Goal: Task Accomplishment & Management: Manage account settings

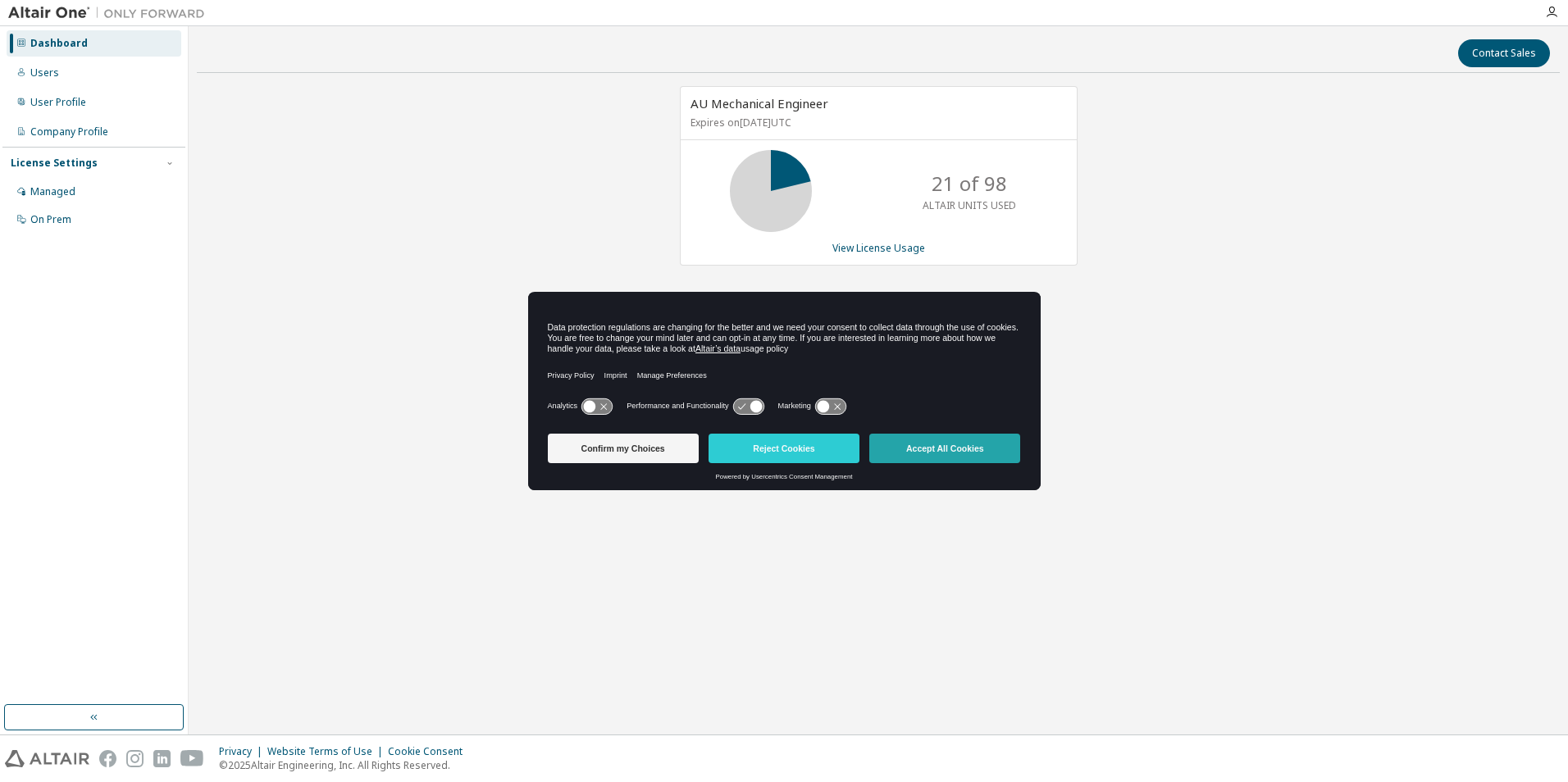
click at [909, 452] on button "Accept All Cookies" at bounding box center [944, 448] width 150 height 29
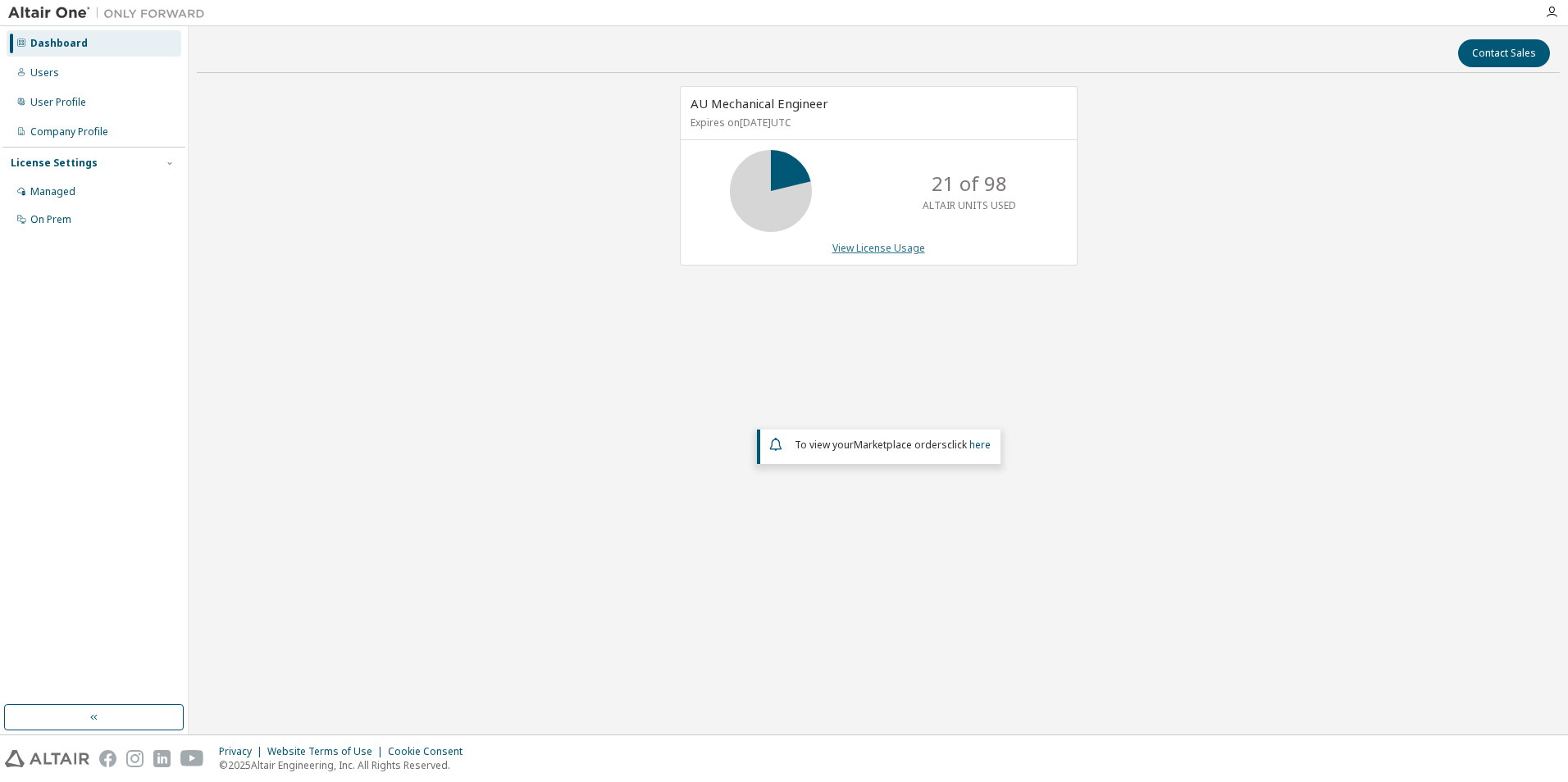
click at [905, 246] on link "View License Usage" at bounding box center [879, 248] width 92 height 14
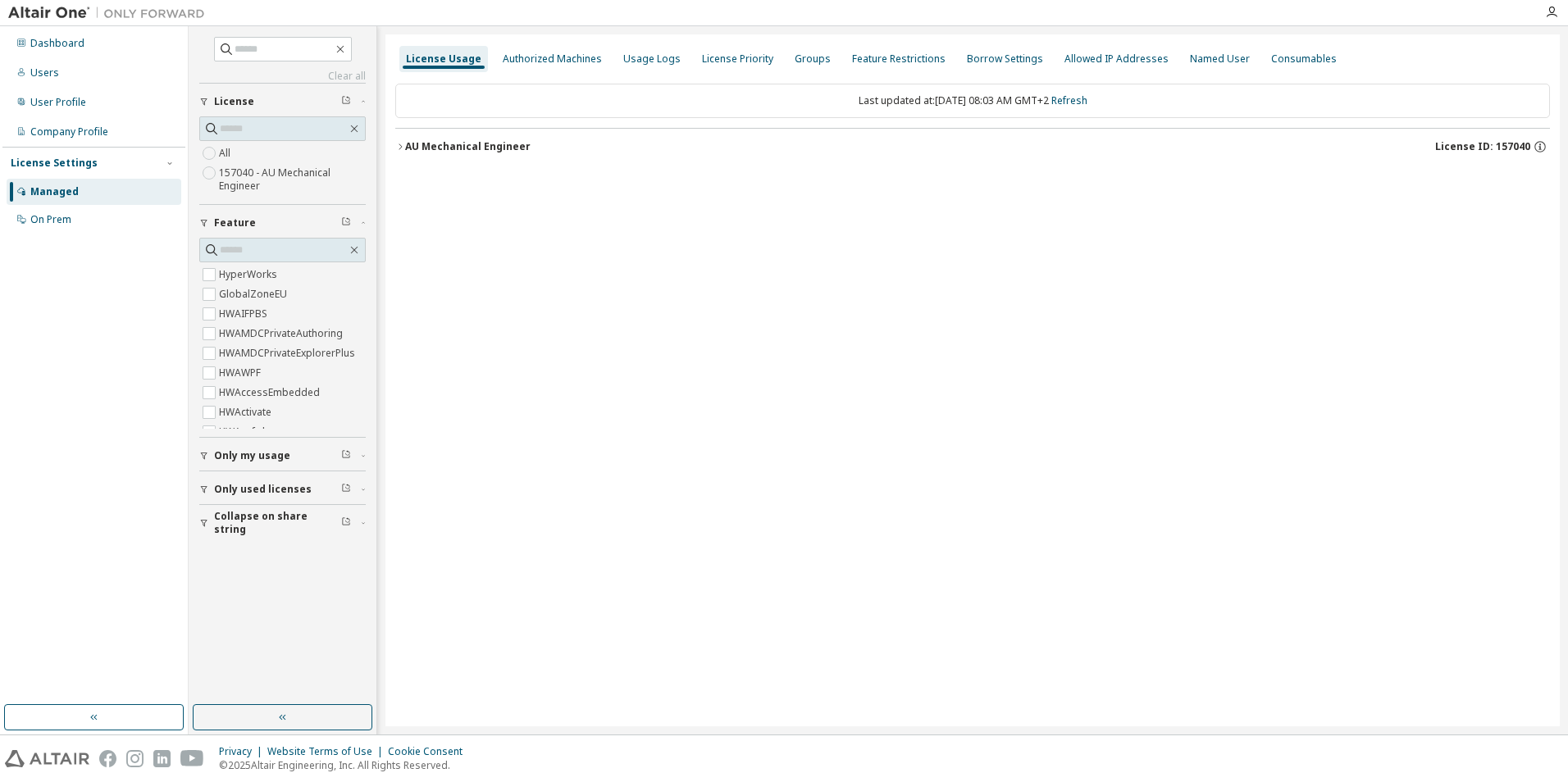
click at [398, 148] on icon "button" at bounding box center [400, 147] width 10 height 10
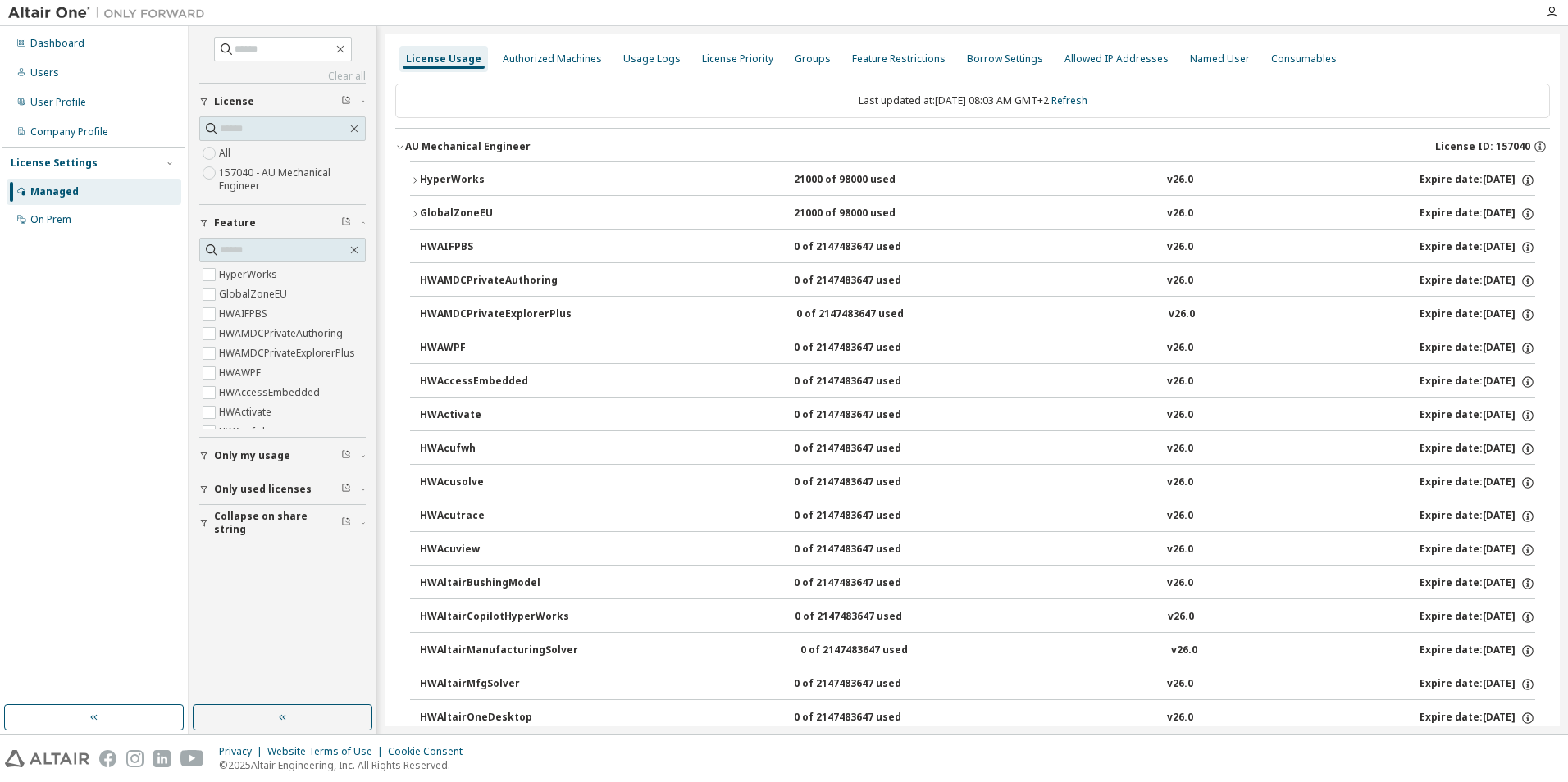
click at [412, 177] on icon "button" at bounding box center [415, 181] width 10 height 10
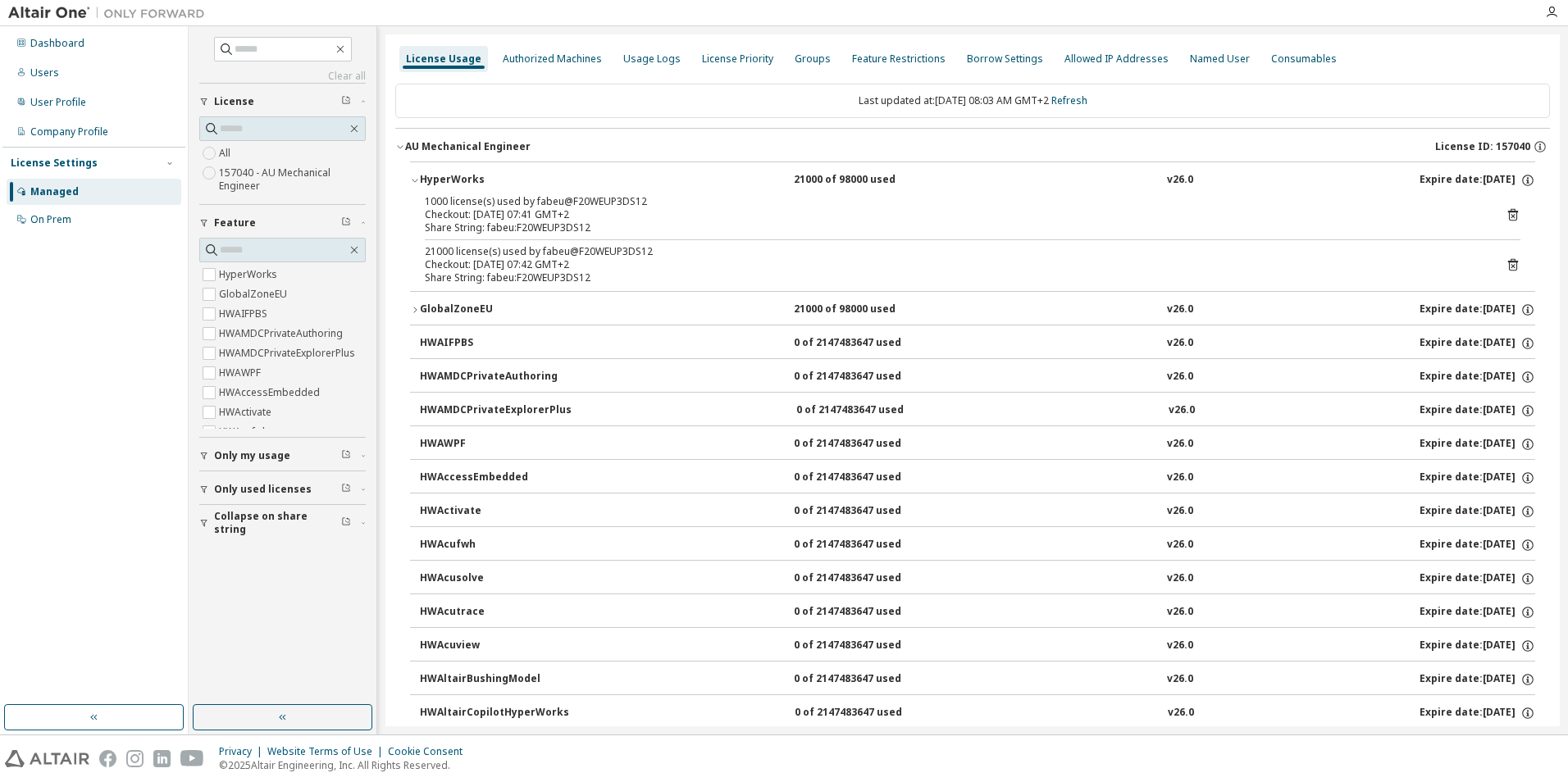
click at [412, 177] on icon "button" at bounding box center [415, 181] width 10 height 10
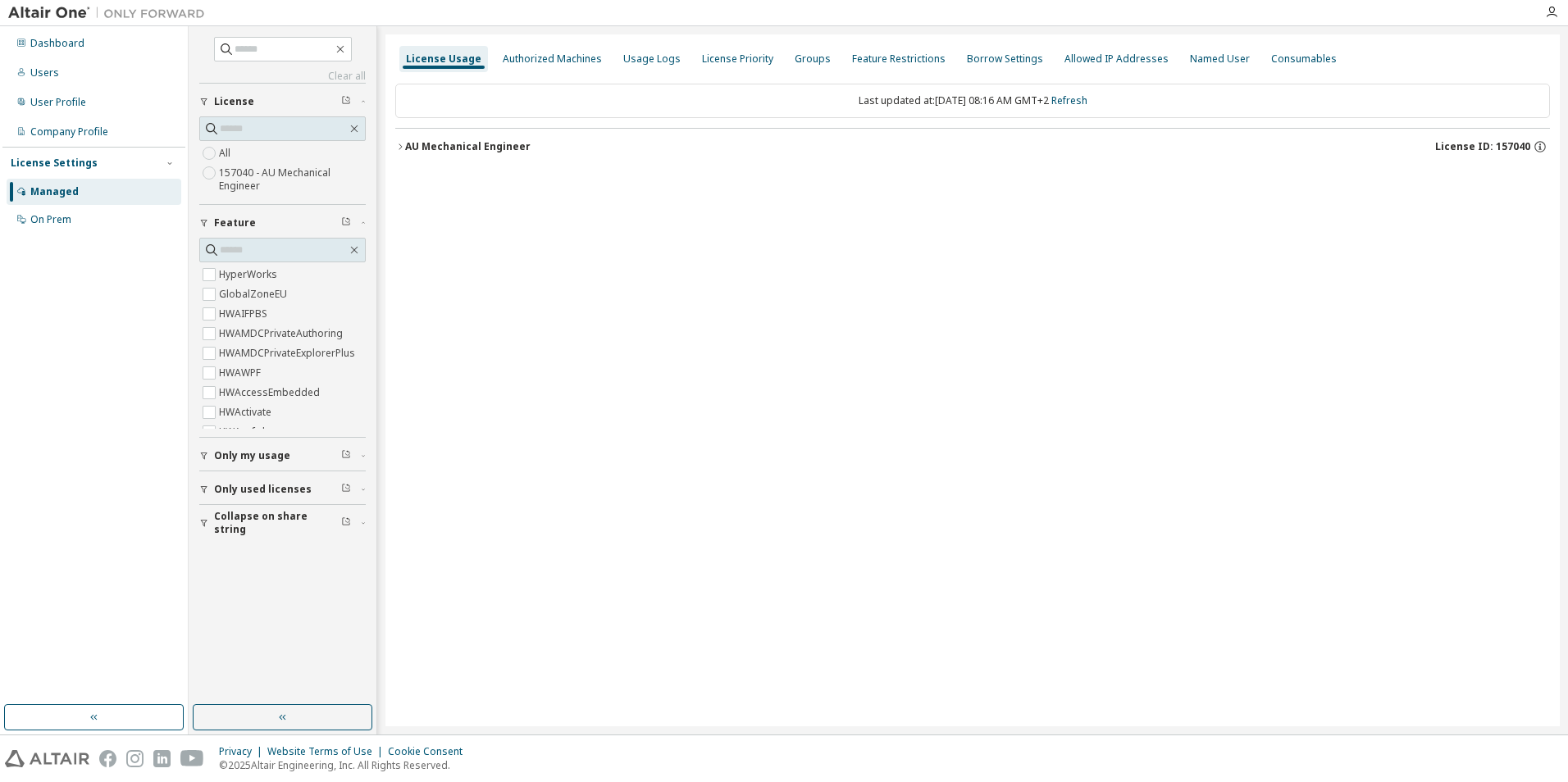
click at [401, 144] on icon "button" at bounding box center [400, 147] width 10 height 10
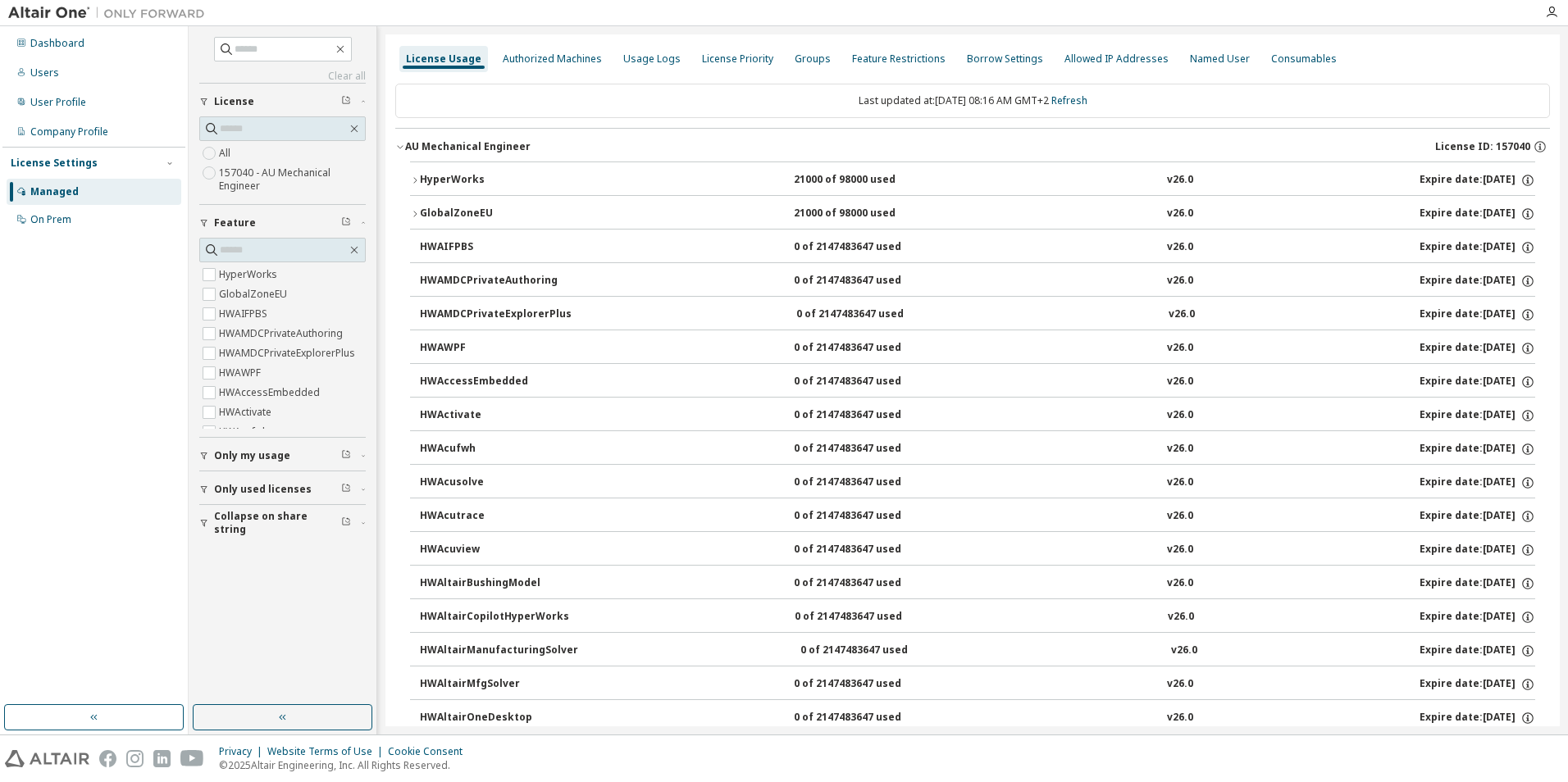
click at [446, 59] on div "License Usage" at bounding box center [444, 59] width 76 height 13
click at [412, 180] on icon "button" at bounding box center [415, 181] width 10 height 10
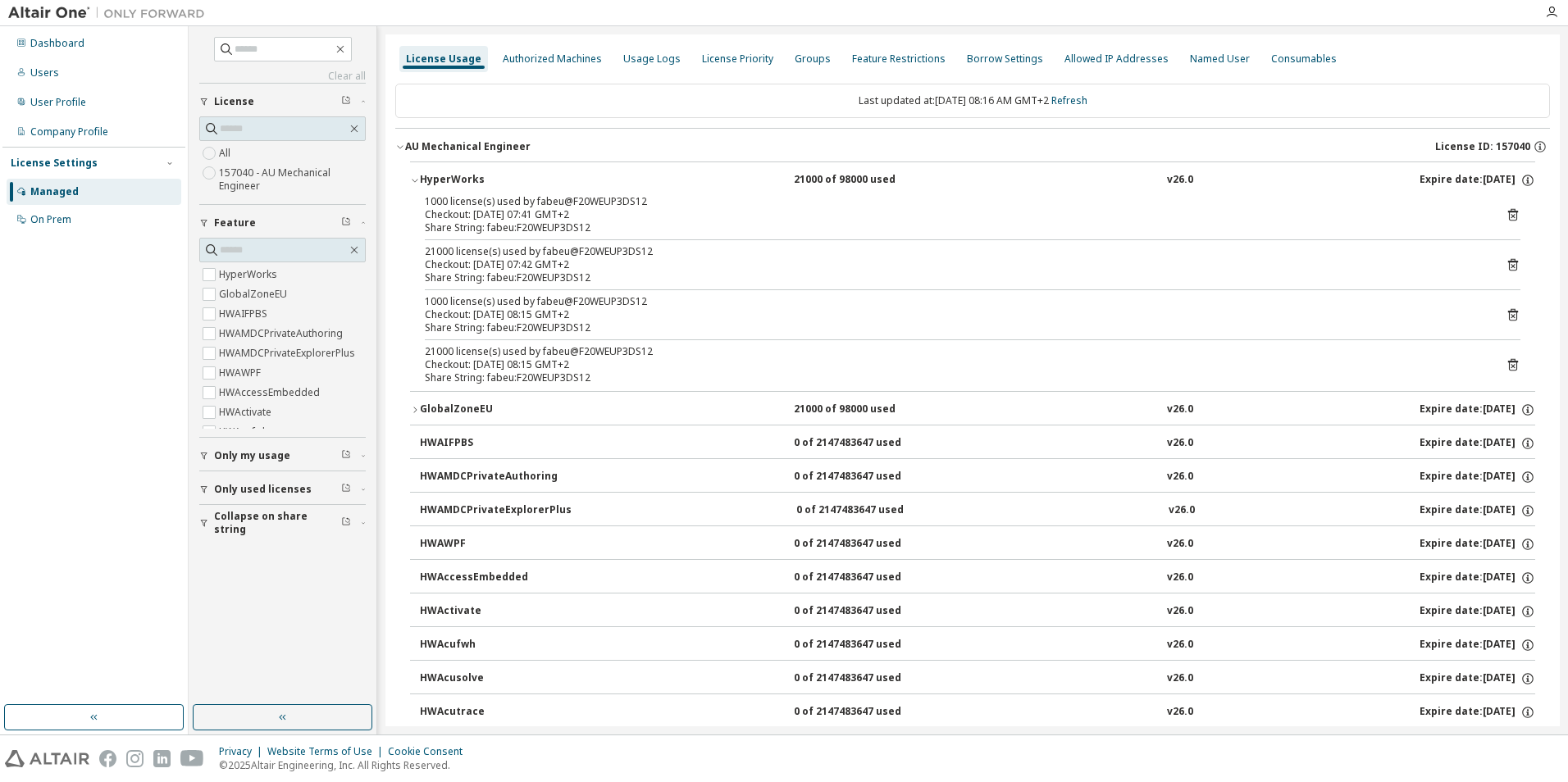
click at [899, 111] on div "Last updated at: Wed 2025-10-08 08:16 AM GMT+2 Refresh" at bounding box center [972, 100] width 1154 height 34
click at [895, 98] on div "Last updated at: Wed 2025-10-08 08:16 AM GMT+2 Refresh" at bounding box center [972, 100] width 1154 height 34
click at [467, 151] on div "AU Mechanical Engineer" at bounding box center [467, 147] width 125 height 13
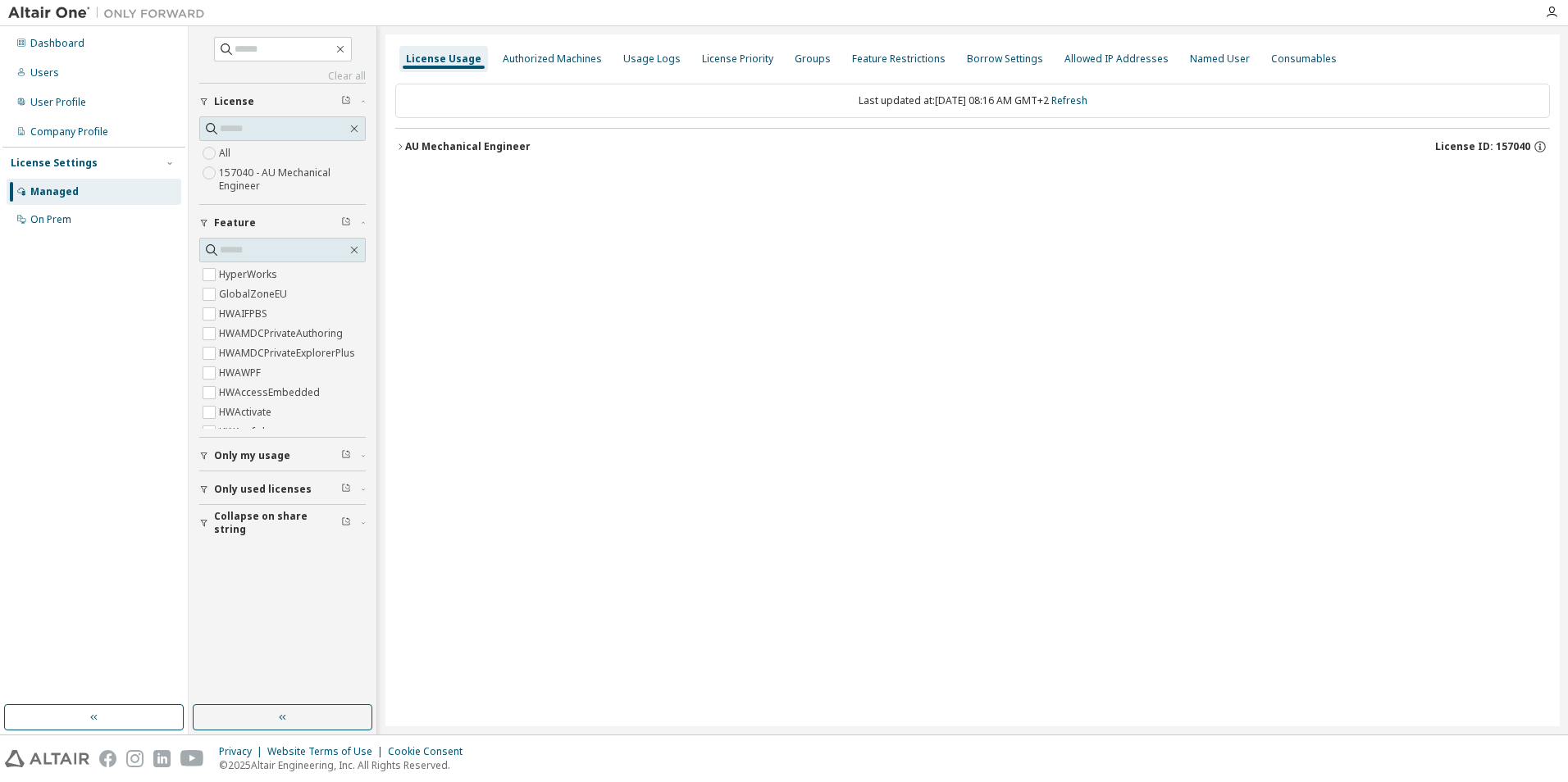
click at [416, 145] on div "AU Mechanical Engineer" at bounding box center [467, 147] width 125 height 13
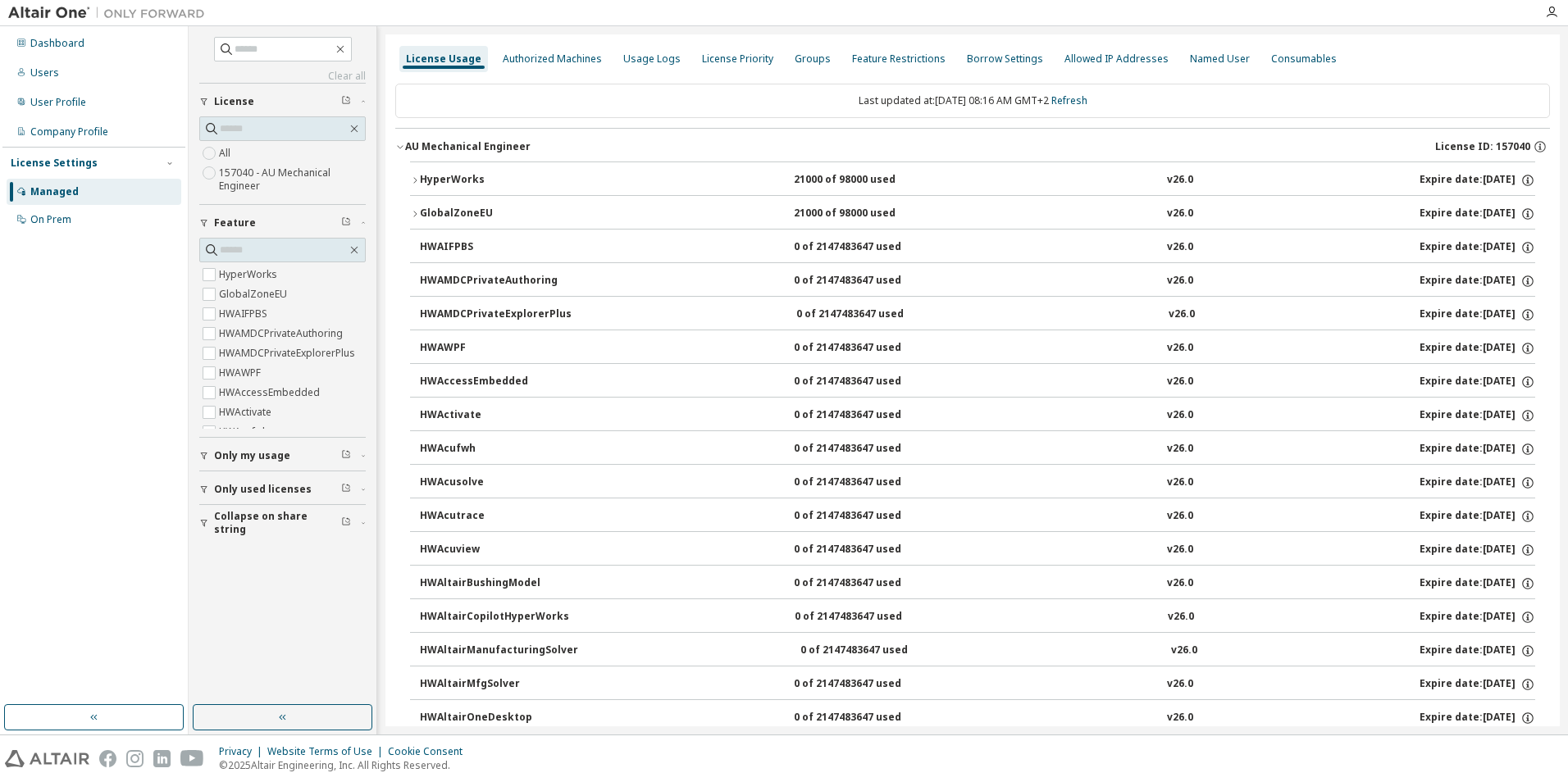
click at [402, 145] on icon "button" at bounding box center [400, 147] width 10 height 10
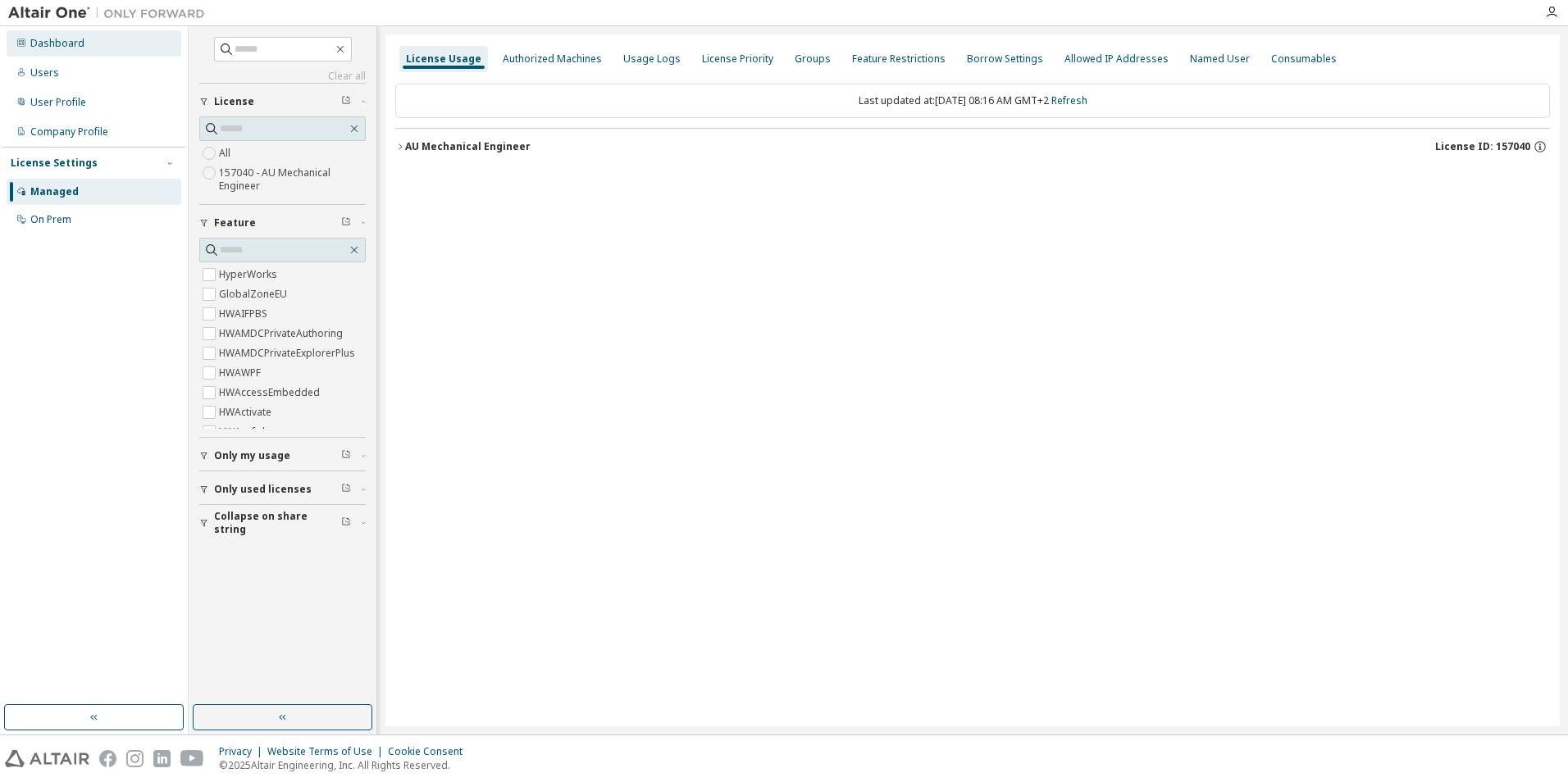
click at [83, 50] on div "Dashboard" at bounding box center [94, 43] width 175 height 26
